Goal: Browse casually

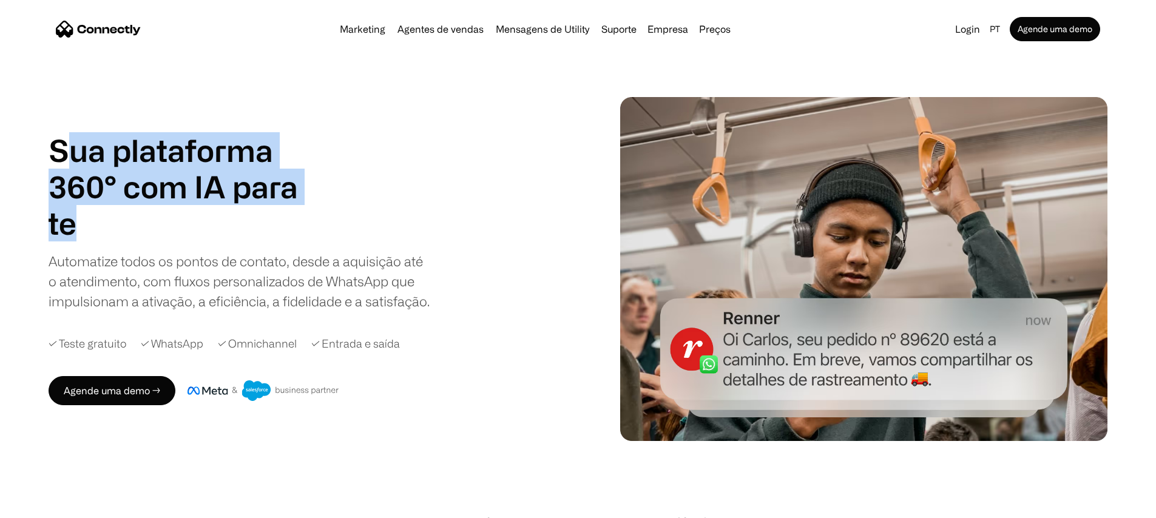
drag, startPoint x: 104, startPoint y: 143, endPoint x: 418, endPoint y: 233, distance: 326.4
click at [328, 233] on div "Sua plataforma 360° com IA para agentes de vendas suporte utility agentes de ve…" at bounding box center [188, 186] width 279 height 109
click at [244, 132] on h1 "Sua plataforma 360° com IA para" at bounding box center [188, 168] width 279 height 73
drag, startPoint x: 90, startPoint y: 133, endPoint x: 316, endPoint y: 226, distance: 244.4
click at [316, 226] on div "Sua plataforma 360° com IA para agentes de vendas suporte utility agentes de ve…" at bounding box center [188, 186] width 279 height 109
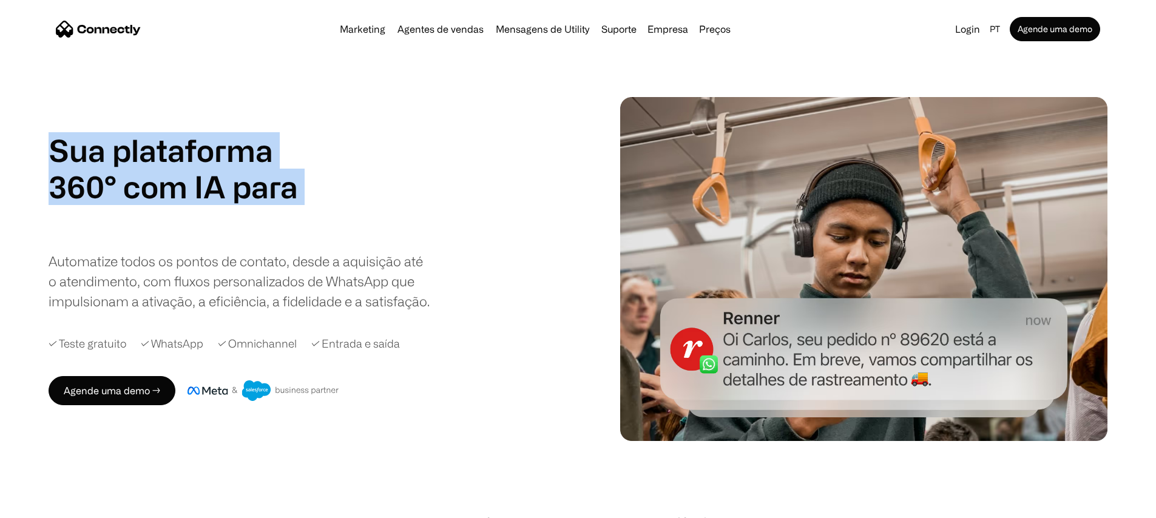
click at [245, 187] on h1 "Sua plataforma 360° com IA para" at bounding box center [188, 168] width 279 height 73
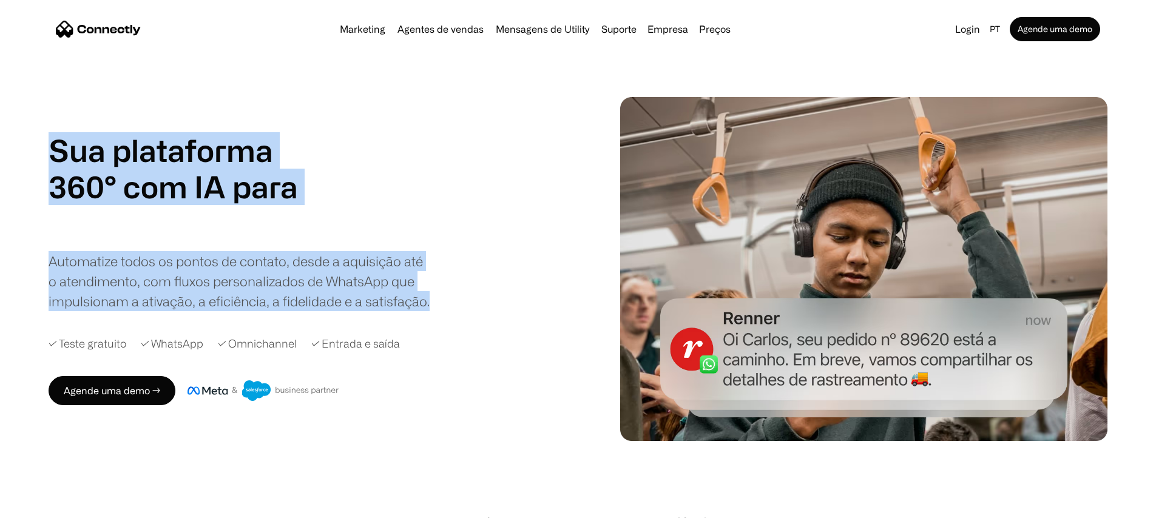
drag, startPoint x: 96, startPoint y: 144, endPoint x: 297, endPoint y: 335, distance: 277.2
click at [297, 311] on div "Sua plataforma 360° com IA para agentes de vendas suporte utility agentes de ve…" at bounding box center [240, 221] width 382 height 179
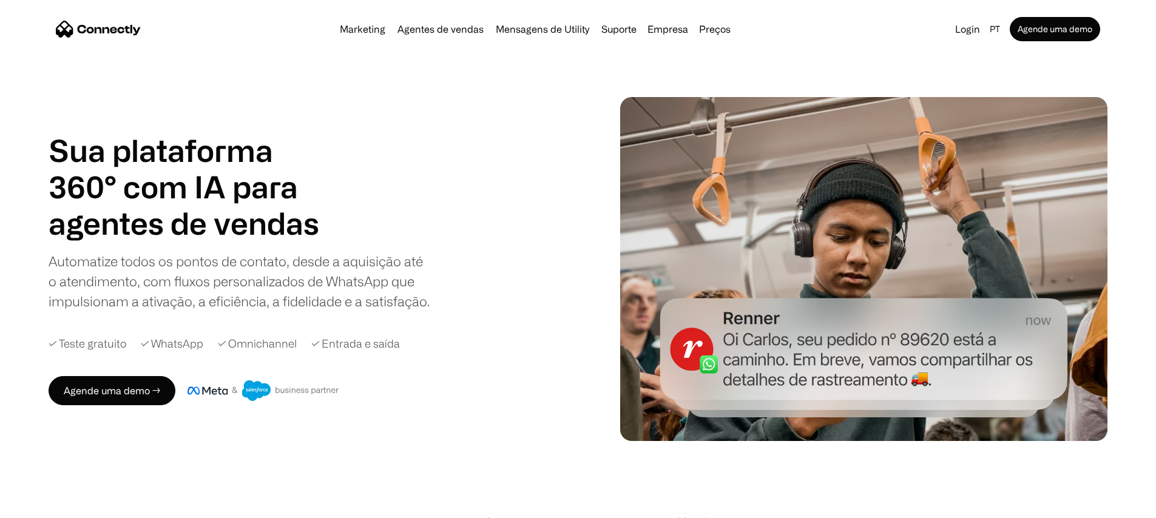
click at [276, 104] on div "Sua plataforma 360° com IA para agentes de vendas suporte utility agentes de ve…" at bounding box center [578, 269] width 1059 height 344
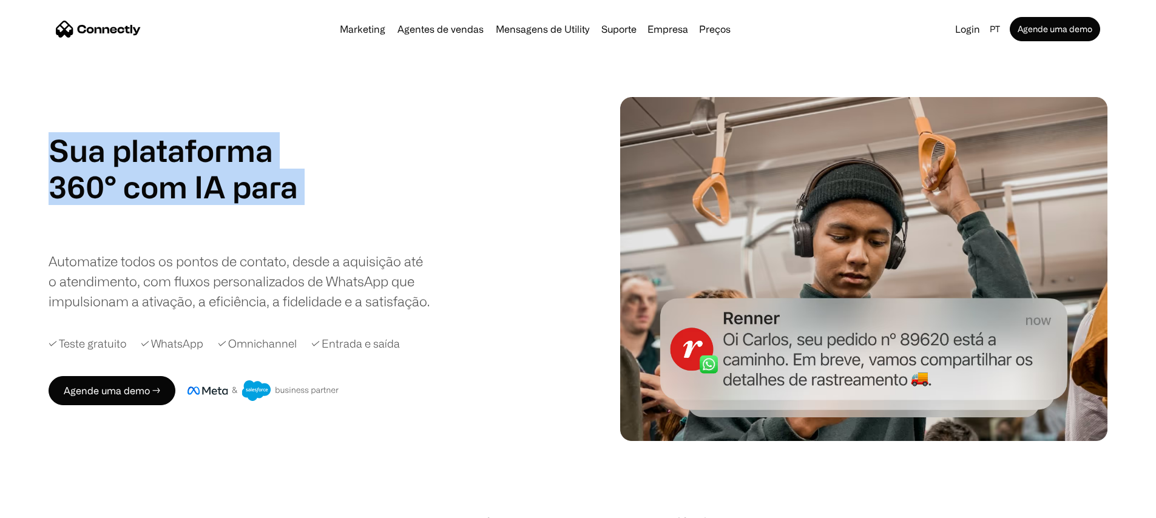
drag, startPoint x: 93, startPoint y: 130, endPoint x: 220, endPoint y: 238, distance: 166.2
click at [220, 238] on div "Sua plataforma 360° com IA para agentes de vendas suporte utility agentes de ve…" at bounding box center [188, 186] width 279 height 109
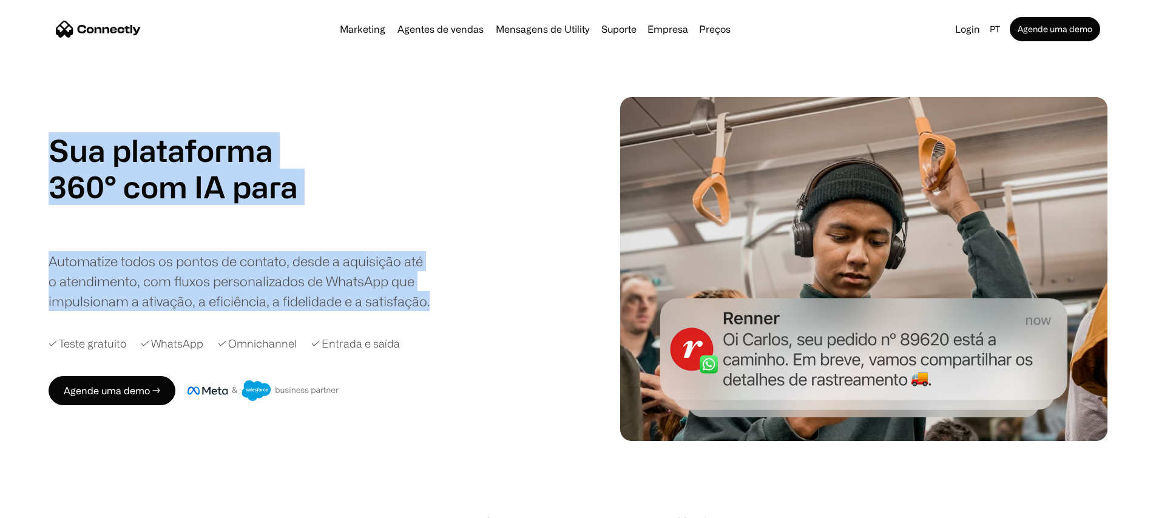
drag, startPoint x: 249, startPoint y: 341, endPoint x: 95, endPoint y: 127, distance: 263.8
click at [95, 132] on div "Sua plataforma 360° com IA para agentes de vendas suporte utility agentes de ve…" at bounding box center [240, 221] width 382 height 179
click at [95, 132] on h1 "Sua plataforma 360° com IA para" at bounding box center [188, 168] width 279 height 73
drag, startPoint x: 89, startPoint y: 127, endPoint x: 285, endPoint y: 340, distance: 289.4
click at [285, 311] on div "Sua plataforma 360° com IA para agentes de vendas suporte utility agentes de ve…" at bounding box center [240, 221] width 382 height 179
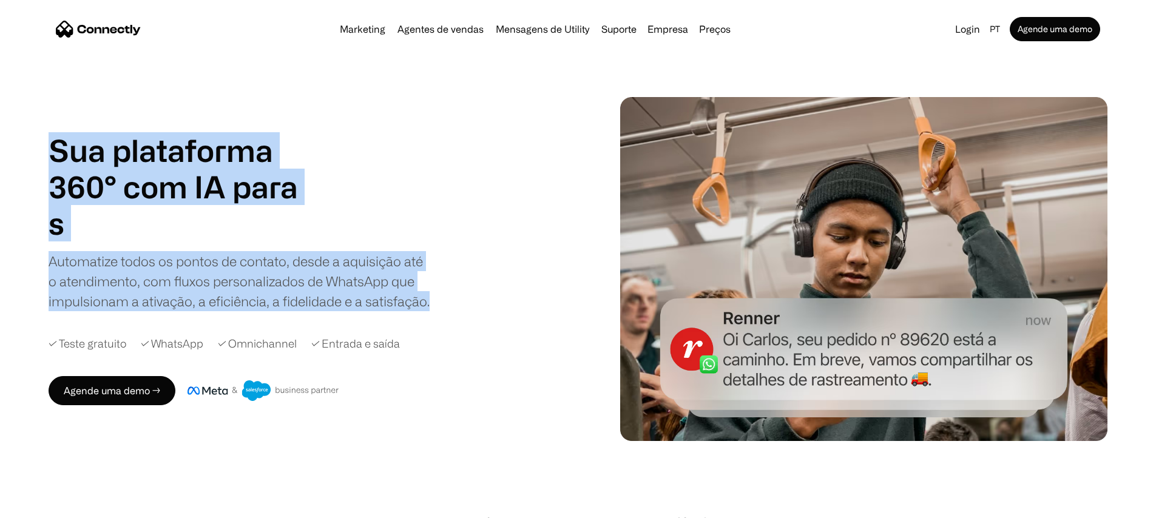
click at [283, 311] on div "Automatize todos os pontos de contato, desde a aquisição até o atendimento, com…" at bounding box center [240, 281] width 382 height 60
drag, startPoint x: 283, startPoint y: 335, endPoint x: 93, endPoint y: 135, distance: 276.0
click at [93, 135] on div "Sua plataforma 360° com IA para agentes de vendas suporte utility agentes de ve…" at bounding box center [240, 221] width 382 height 179
click at [99, 143] on h1 "Sua plataforma 360° com IA para" at bounding box center [188, 168] width 279 height 73
drag, startPoint x: 88, startPoint y: 140, endPoint x: 278, endPoint y: 349, distance: 282.6
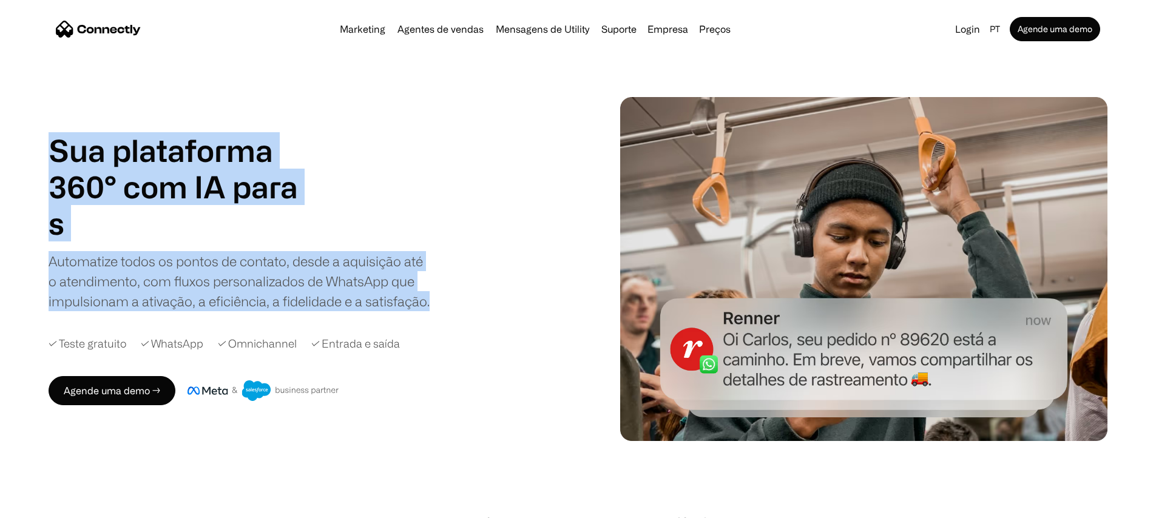
click at [278, 311] on div "Sua plataforma 360° com IA para agentes de vendas suporte utility agentes de ve…" at bounding box center [240, 221] width 382 height 179
click at [278, 311] on div "Automatize todos os pontos de contato, desde a aquisição até o atendimento, com…" at bounding box center [240, 281] width 382 height 60
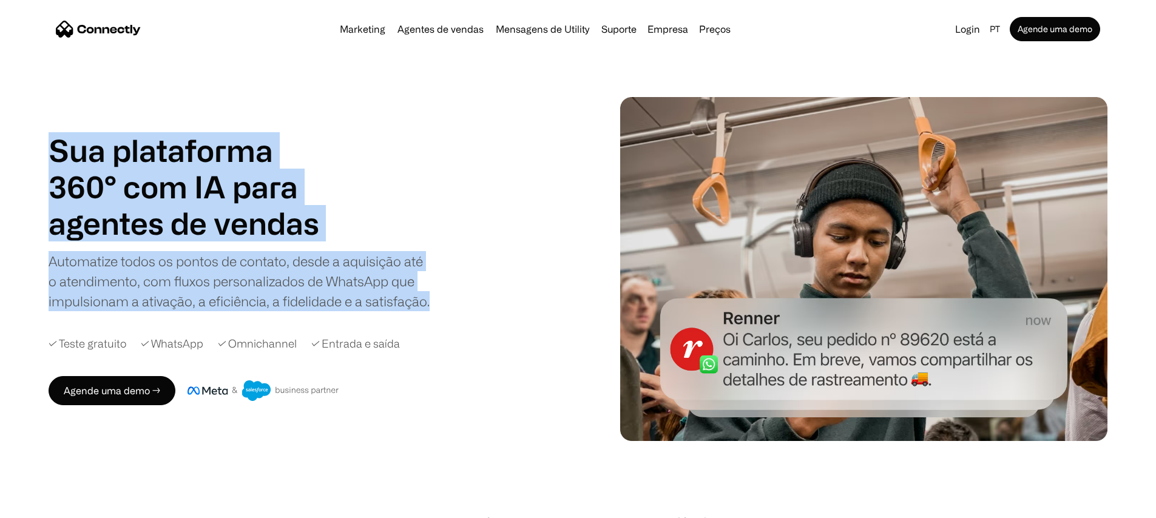
drag, startPoint x: 269, startPoint y: 346, endPoint x: 92, endPoint y: 143, distance: 268.8
click at [92, 143] on div "Sua plataforma 360° com IA para agentes de vendas suporte utility agentes de ve…" at bounding box center [240, 221] width 382 height 179
click at [93, 141] on h1 "Sua plataforma 360° com IA para" at bounding box center [188, 168] width 279 height 73
drag, startPoint x: 91, startPoint y: 137, endPoint x: 295, endPoint y: 338, distance: 286.1
click at [295, 311] on div "Sua plataforma 360° com IA para agentes de vendas suporte utility agentes de ve…" at bounding box center [240, 221] width 382 height 179
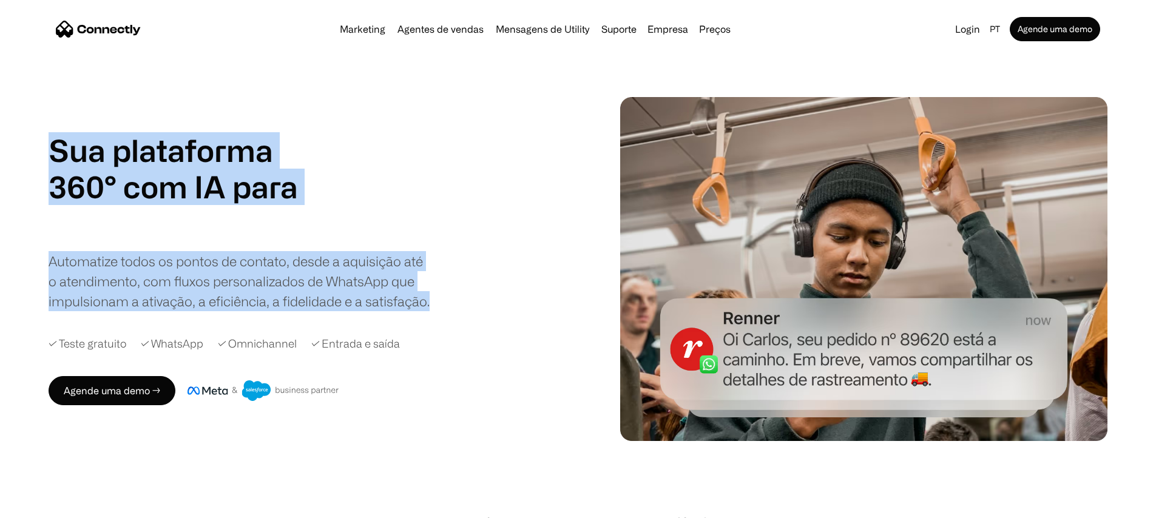
click at [294, 311] on div "Automatize todos os pontos de contato, desde a aquisição até o atendimento, com…" at bounding box center [240, 281] width 382 height 60
